Goal: Task Accomplishment & Management: Manage account settings

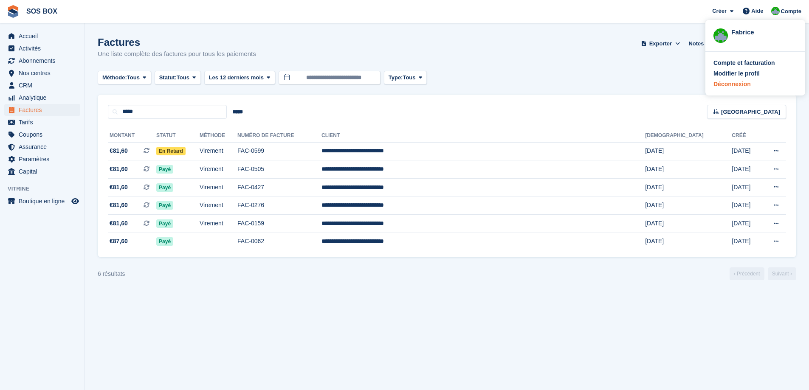
click at [726, 88] on div "Déconnexion" at bounding box center [732, 84] width 37 height 9
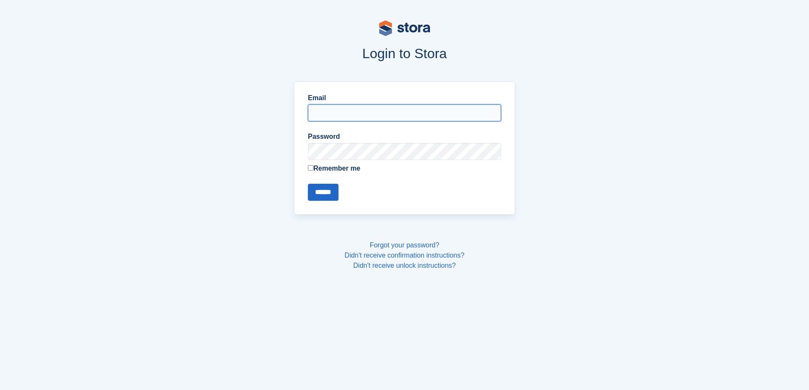
type input "**********"
click at [338, 186] on input "******" at bounding box center [323, 192] width 31 height 17
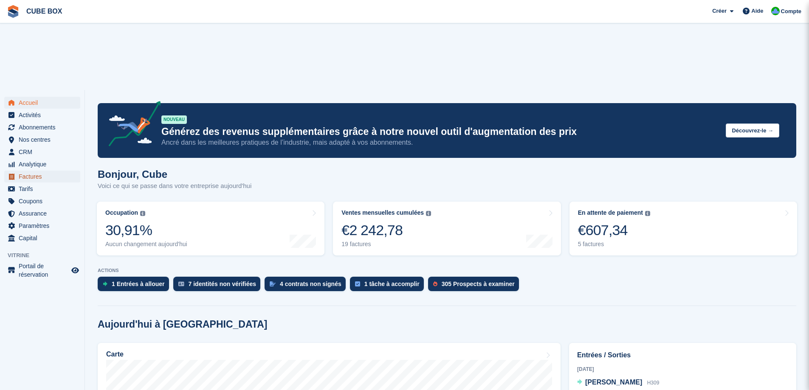
click at [42, 171] on span "Factures" at bounding box center [44, 177] width 51 height 12
